Goal: Task Accomplishment & Management: Use online tool/utility

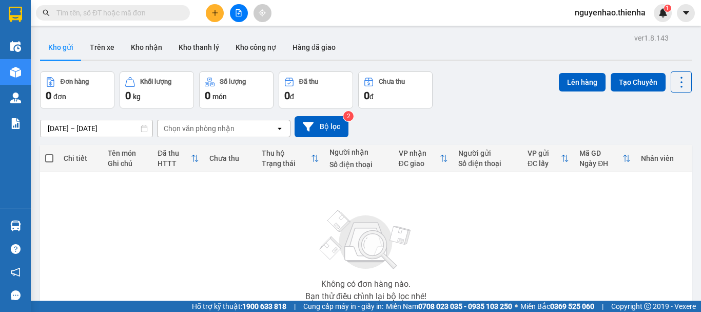
click at [242, 13] on icon "file-add" at bounding box center [238, 12] width 7 height 7
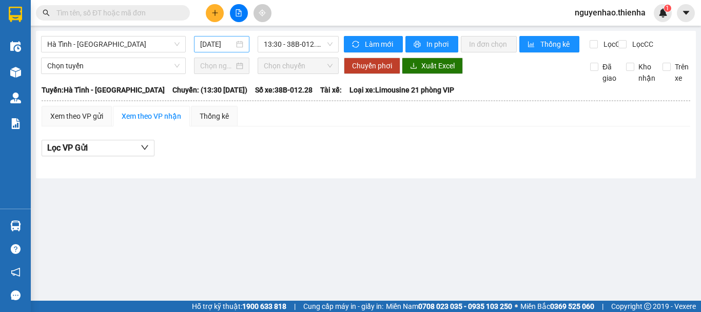
click at [206, 43] on input "[DATE]" at bounding box center [217, 44] width 34 height 11
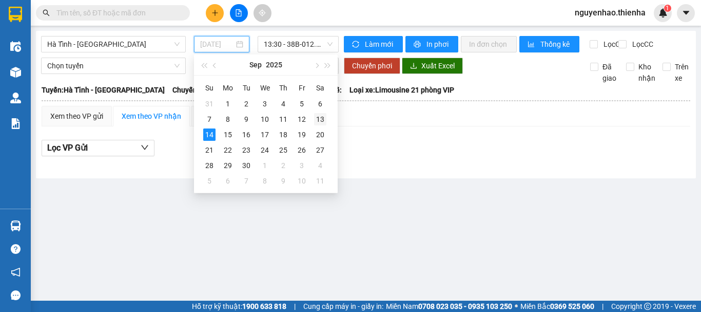
click at [322, 122] on div "13" at bounding box center [320, 119] width 12 height 12
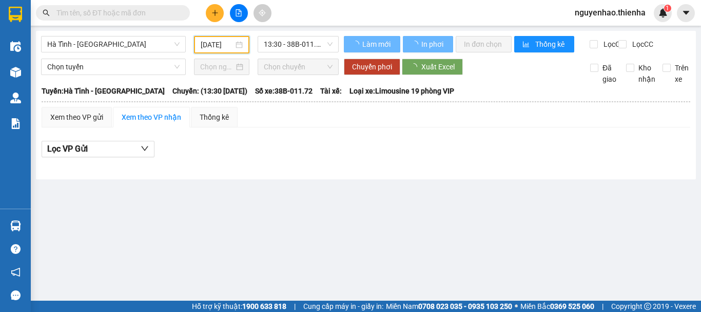
type input "[DATE]"
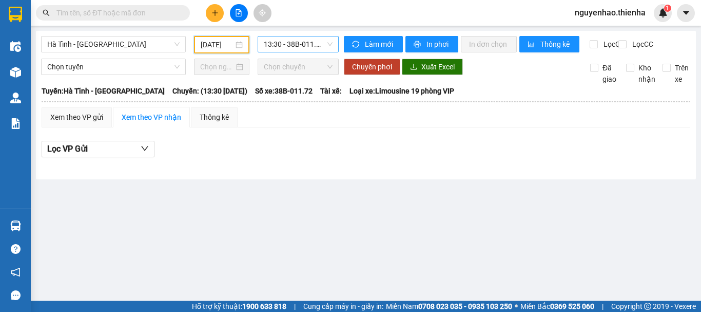
click at [317, 47] on span "13:30 - 38B-011.72" at bounding box center [298, 43] width 69 height 15
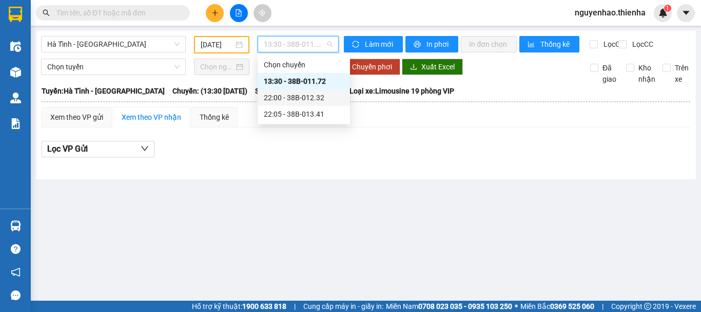
click at [321, 96] on div "22:00 - 38B-012.32" at bounding box center [304, 97] width 80 height 11
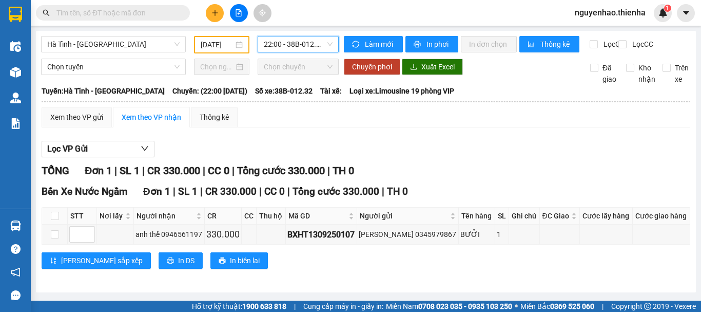
scroll to position [5, 0]
click at [306, 43] on span "22:00 - 38B-012.32" at bounding box center [298, 43] width 69 height 15
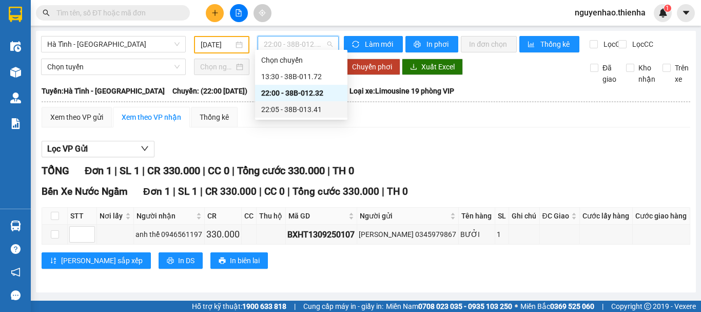
click at [303, 113] on div "22:05 - 38B-013.41" at bounding box center [301, 109] width 80 height 11
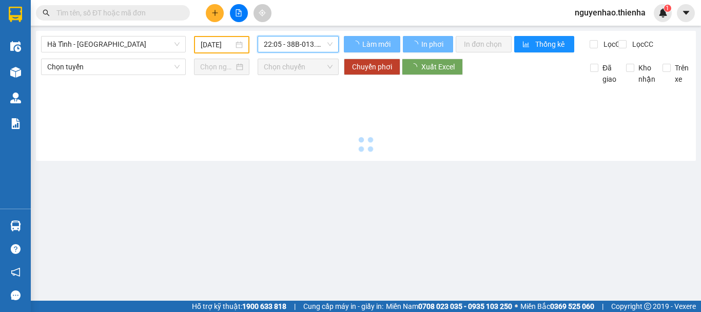
scroll to position [0, 0]
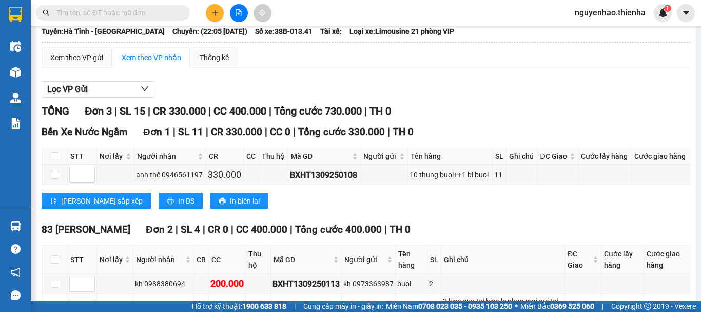
scroll to position [37, 0]
